Goal: Transaction & Acquisition: Purchase product/service

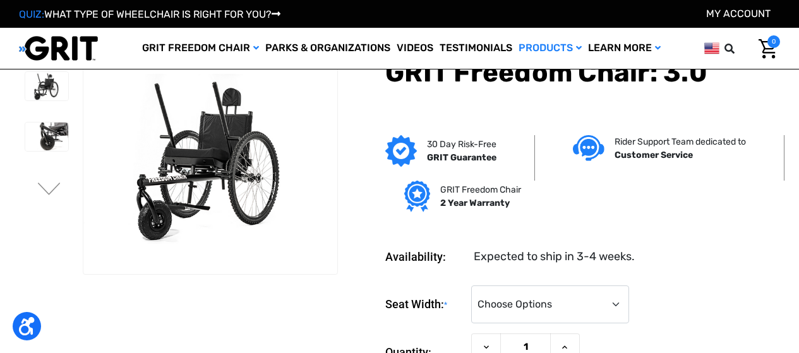
scroll to position [126, 0]
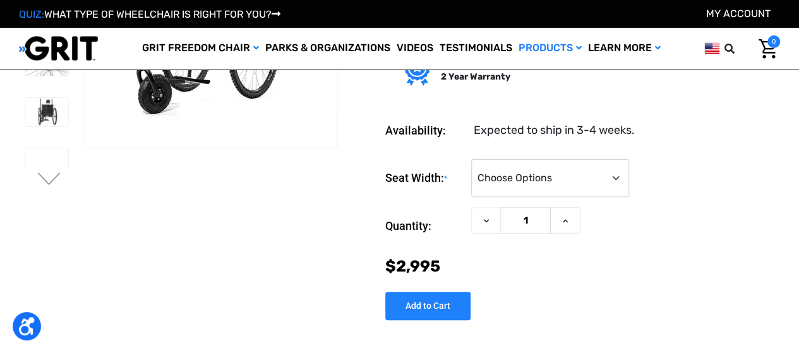
click at [720, 176] on div "Seat Width: * Choose Options 16" 18" 20"" at bounding box center [582, 178] width 395 height 39
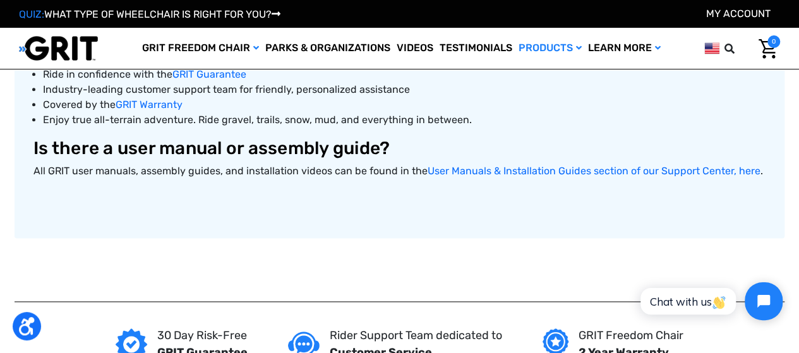
scroll to position [884, 0]
